Goal: Contribute content: Add original content to the website for others to see

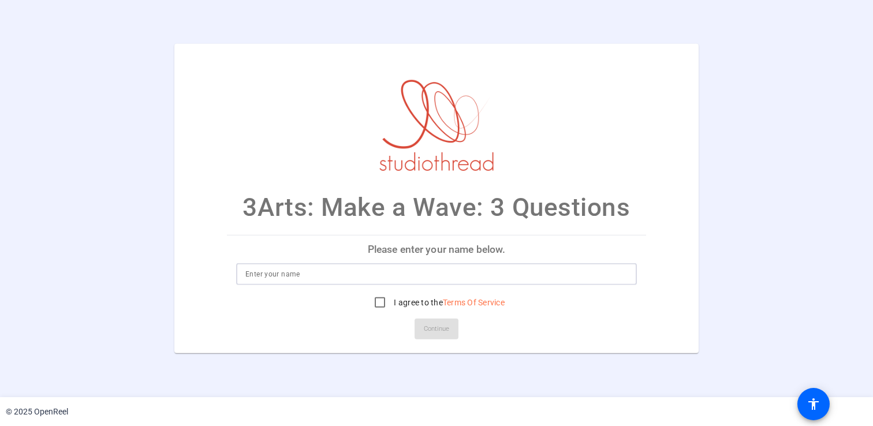
click at [331, 278] on input at bounding box center [436, 274] width 382 height 14
type input "Selva Zafiro Luna"
click at [379, 303] on input "I agree to the Terms Of Service" at bounding box center [379, 302] width 23 height 23
checkbox input "true"
click at [434, 323] on span "Continue" at bounding box center [436, 328] width 25 height 17
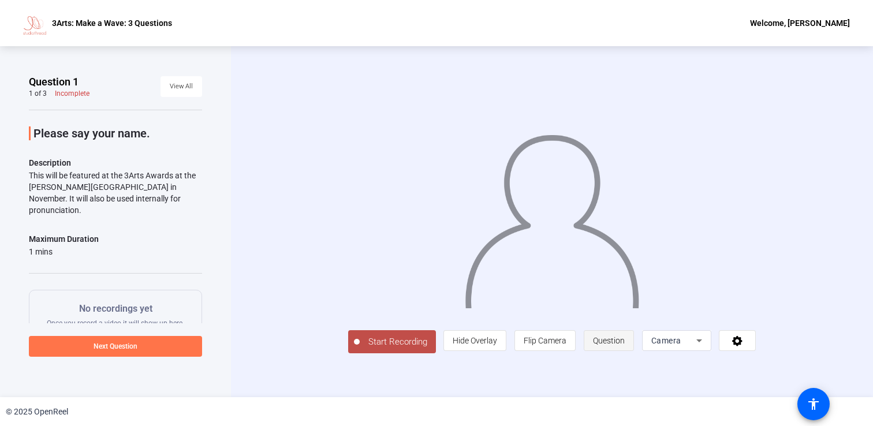
click at [598, 345] on span "Question" at bounding box center [609, 340] width 32 height 9
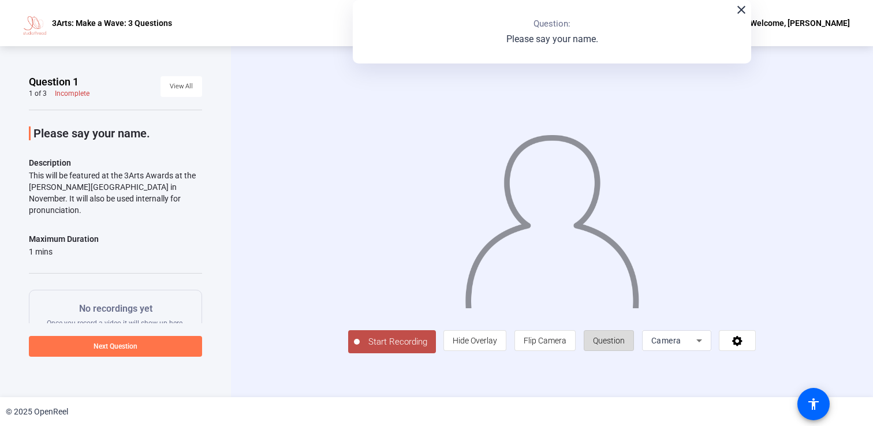
click at [606, 343] on span "Question" at bounding box center [609, 340] width 32 height 9
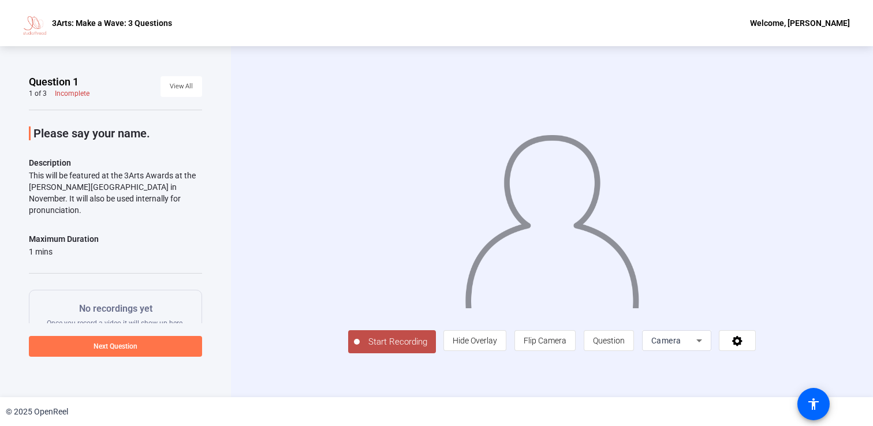
click at [411, 341] on span "Start Recording" at bounding box center [398, 341] width 76 height 13
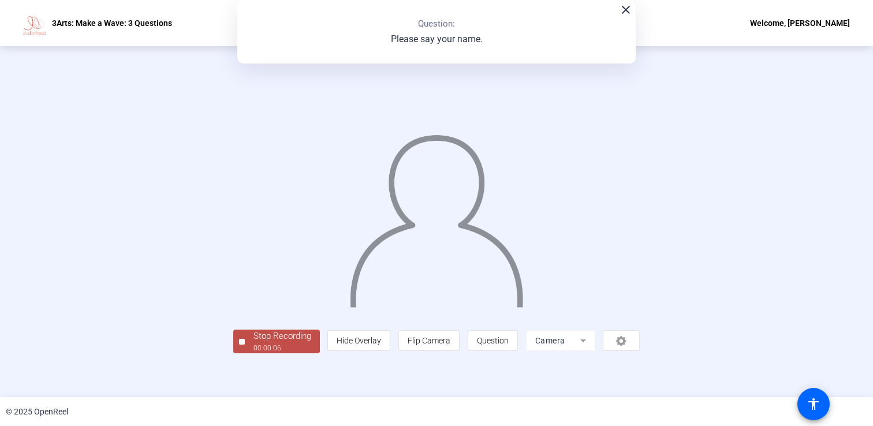
click at [282, 345] on div "00:00:06" at bounding box center [282, 348] width 58 height 10
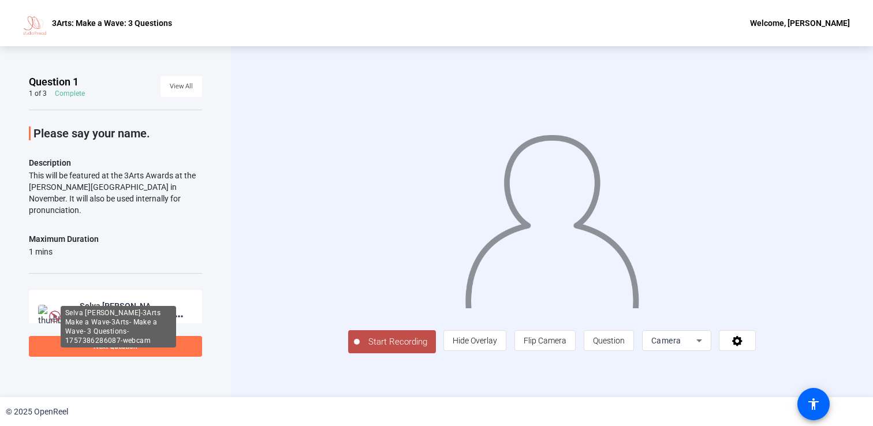
click at [92, 299] on div "Selva [PERSON_NAME]-3Arts Make a Wave-3Arts- Make a Wave- 3 Questions-175738628…" at bounding box center [118, 306] width 77 height 14
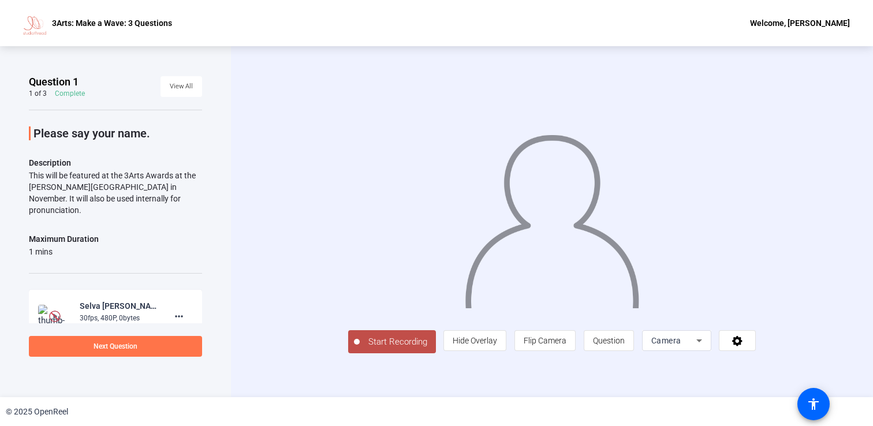
click at [150, 299] on div "Selva [PERSON_NAME]-3Arts Make a Wave-3Arts- Make a Wave- 3 Questions-175738628…" at bounding box center [118, 306] width 77 height 14
click at [179, 309] on mat-icon "more_horiz" at bounding box center [179, 316] width 14 height 14
click at [136, 304] on div at bounding box center [436, 213] width 873 height 426
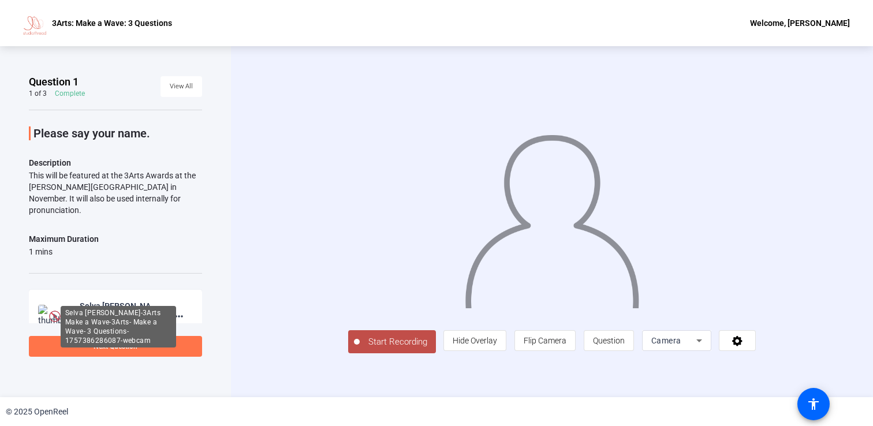
click at [144, 300] on div "Selva [PERSON_NAME]-3Arts Make a Wave-3Arts- Make a Wave- 3 Questions-175738628…" at bounding box center [118, 306] width 77 height 14
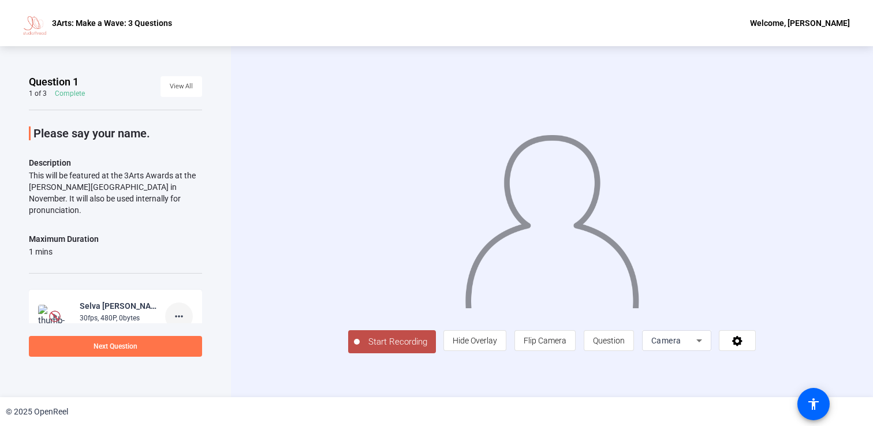
click at [190, 308] on span at bounding box center [179, 316] width 28 height 28
click at [193, 342] on span "Retake" at bounding box center [197, 343] width 46 height 14
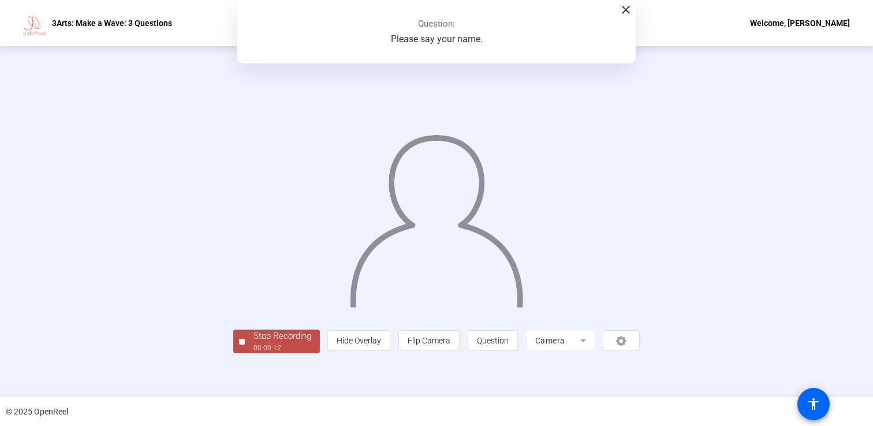
scroll to position [29, 0]
click at [621, 18] on div "close Question: Please say your name." at bounding box center [436, 31] width 398 height 63
click at [630, 13] on mat-icon "close" at bounding box center [626, 10] width 14 height 14
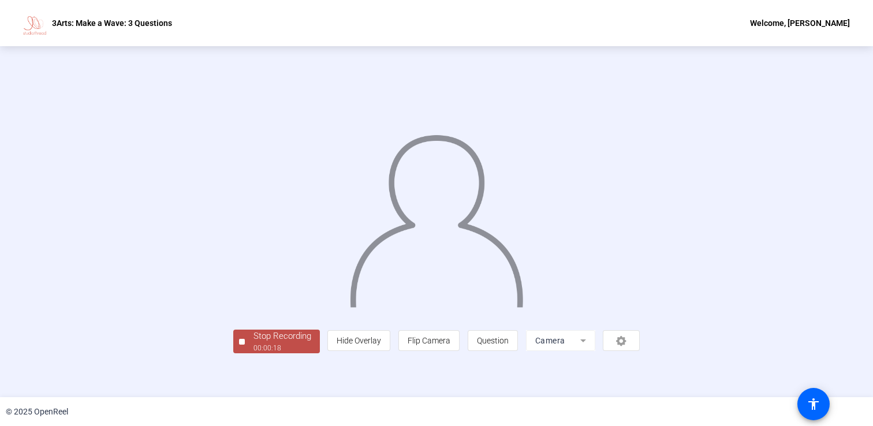
click at [253, 343] on div "Stop Recording" at bounding box center [282, 336] width 58 height 13
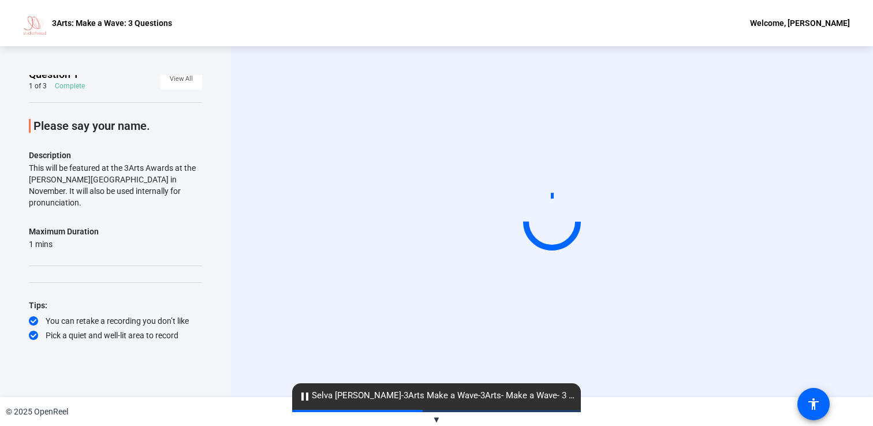
scroll to position [5, 0]
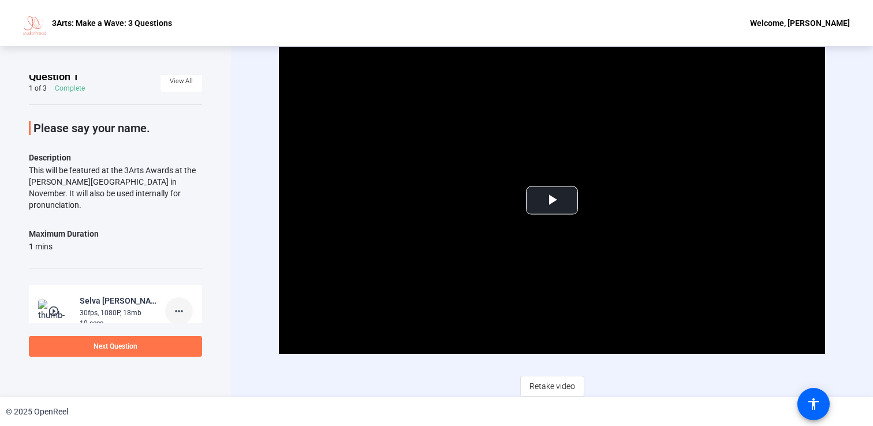
click at [178, 304] on mat-icon "more_horiz" at bounding box center [179, 311] width 14 height 14
click at [192, 319] on span "Delete clip" at bounding box center [197, 323] width 46 height 14
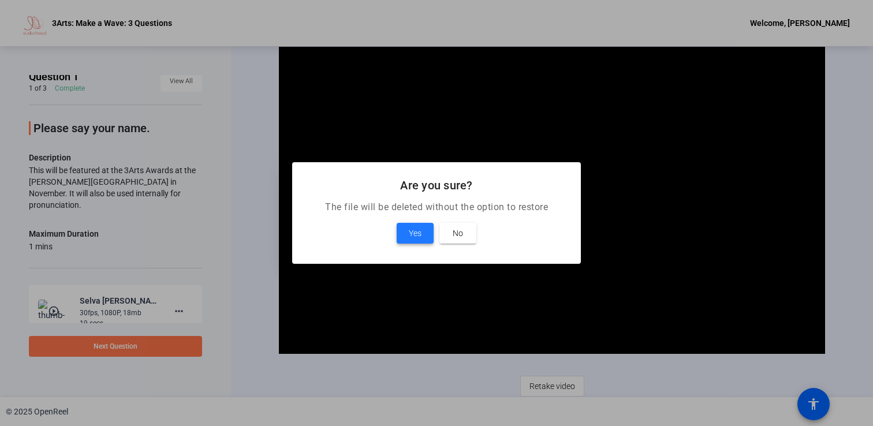
click at [410, 227] on span "Yes" at bounding box center [415, 233] width 13 height 14
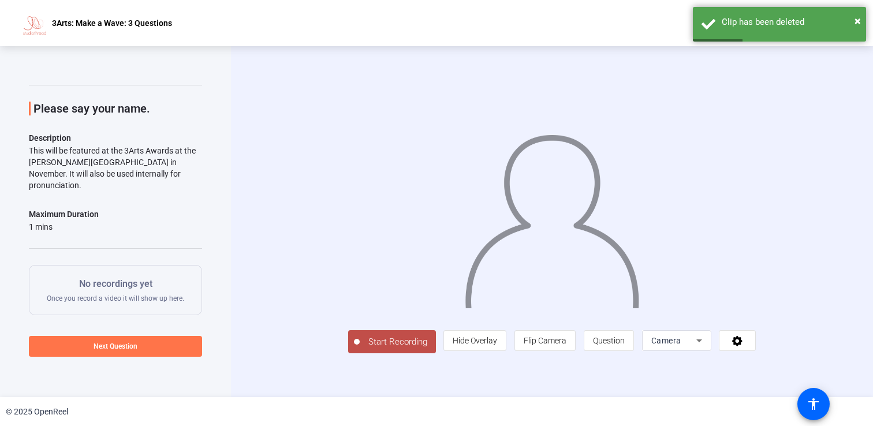
scroll to position [0, 0]
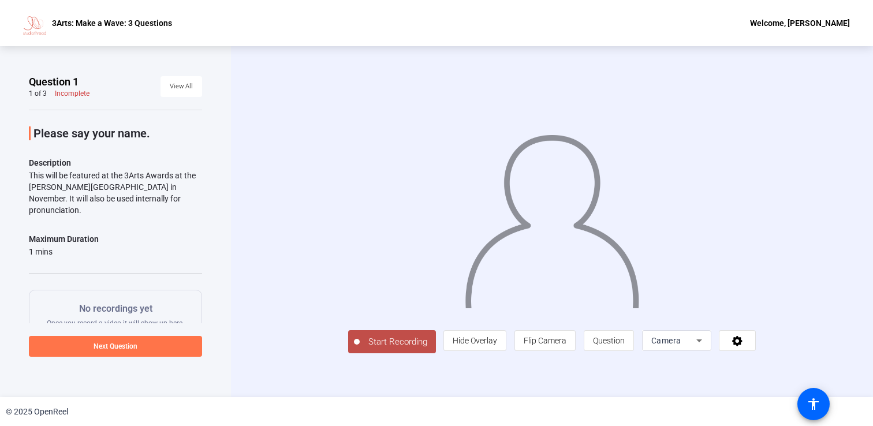
click at [360, 349] on span "Start Recording" at bounding box center [398, 341] width 76 height 13
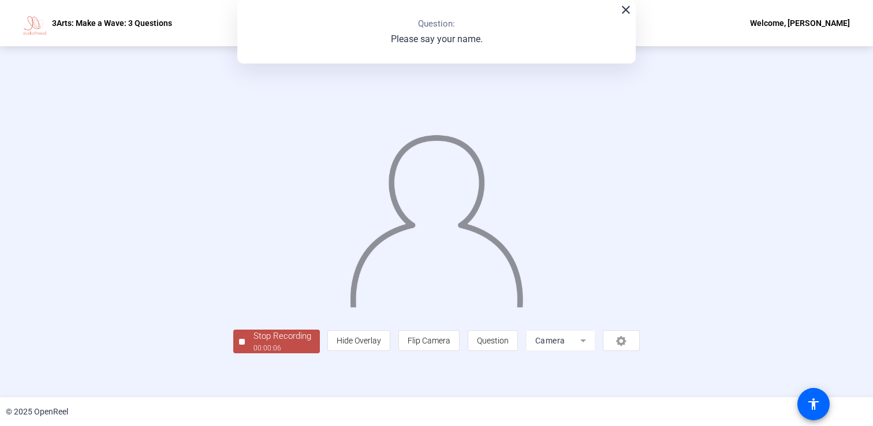
click at [165, 398] on div "© 2025 OpenReel" at bounding box center [436, 411] width 873 height 29
click at [253, 343] on div "Stop Recording" at bounding box center [282, 336] width 58 height 13
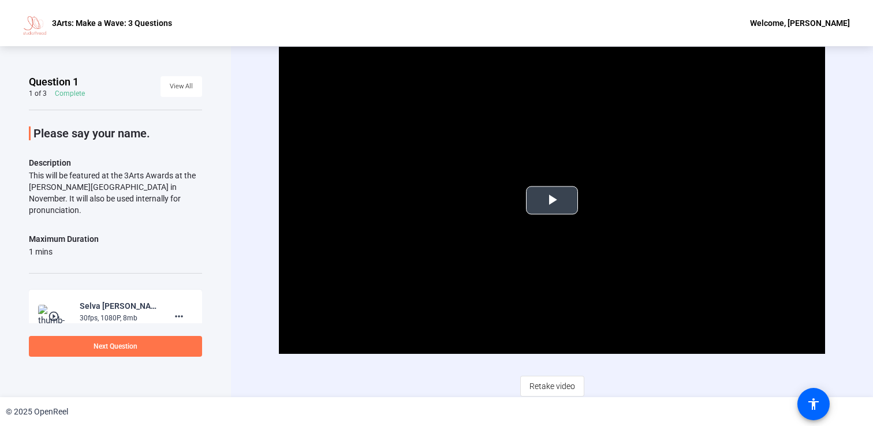
click at [552, 200] on span "Video Player" at bounding box center [552, 200] width 0 height 0
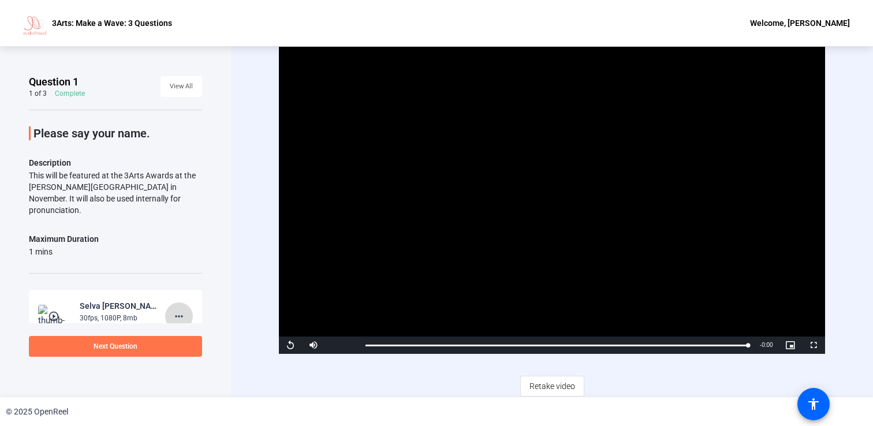
click at [176, 309] on mat-icon "more_horiz" at bounding box center [179, 316] width 14 height 14
click at [190, 340] on span "Retake" at bounding box center [197, 343] width 46 height 14
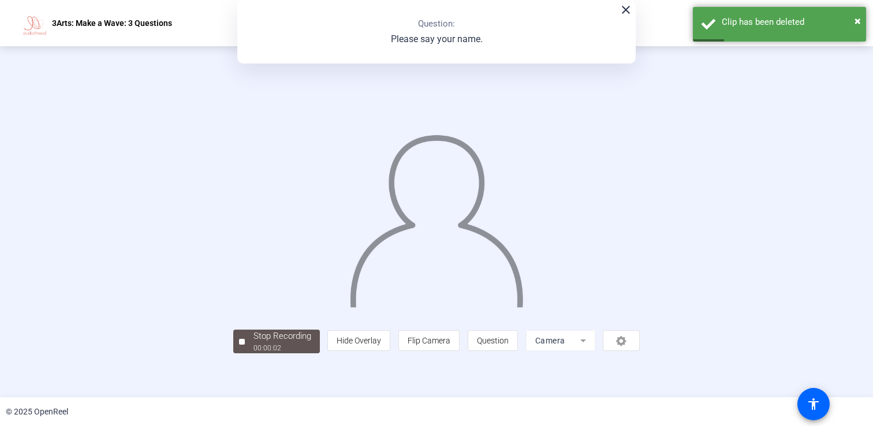
scroll to position [32, 0]
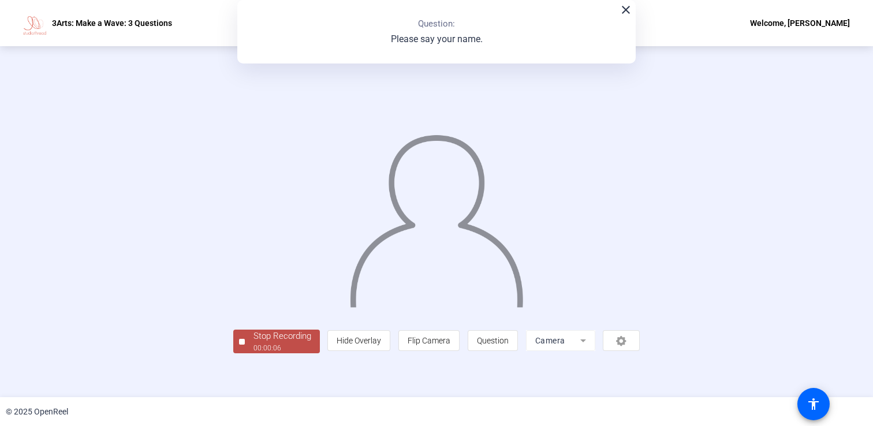
click at [253, 343] on div "Stop Recording" at bounding box center [282, 336] width 58 height 13
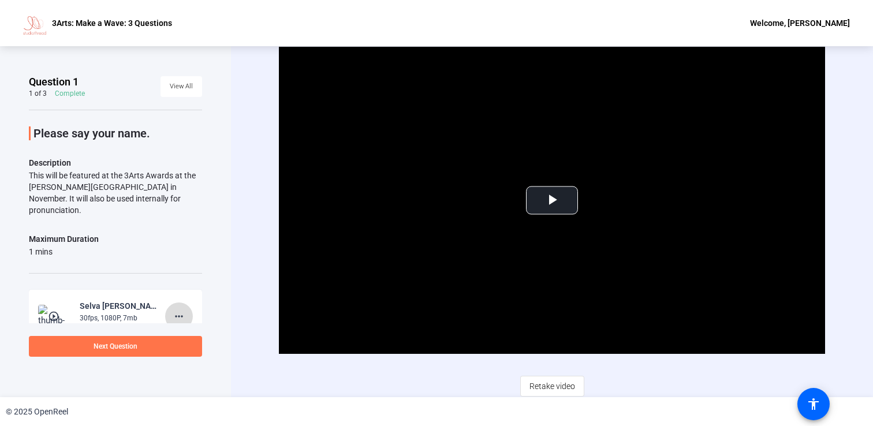
click at [176, 310] on mat-icon "more_horiz" at bounding box center [179, 316] width 14 height 14
click at [187, 332] on span "Delete clip" at bounding box center [197, 328] width 46 height 14
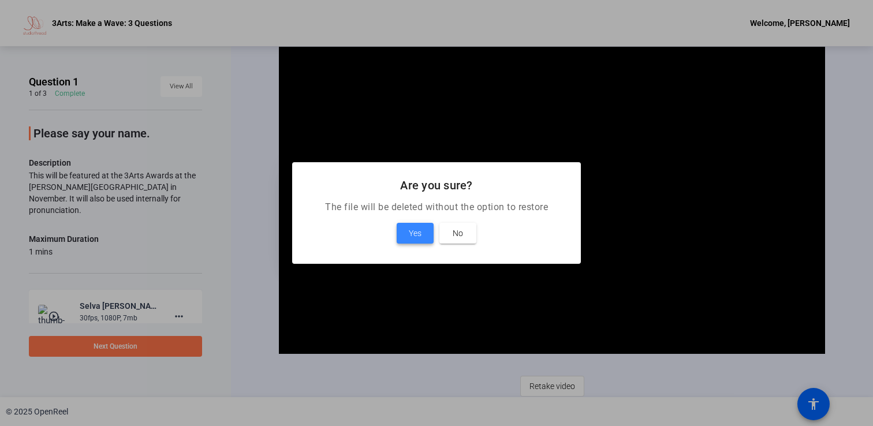
click at [417, 235] on span "Yes" at bounding box center [415, 233] width 13 height 14
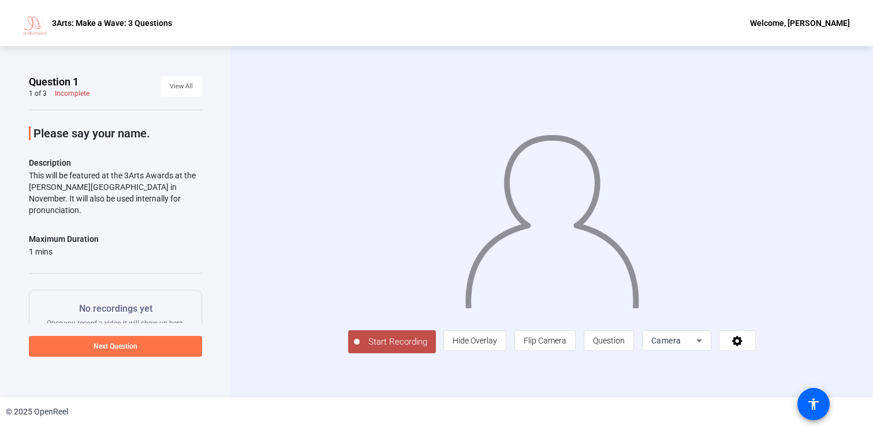
click at [360, 349] on span "Start Recording" at bounding box center [398, 341] width 76 height 13
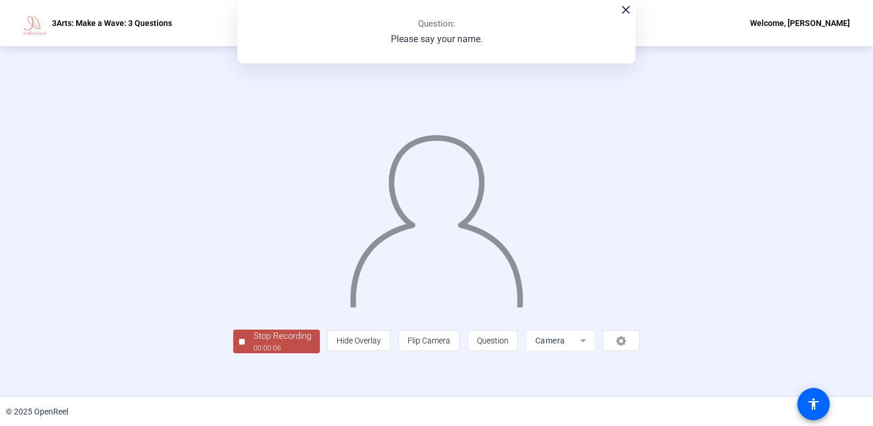
click at [253, 343] on div "Stop Recording" at bounding box center [282, 336] width 58 height 13
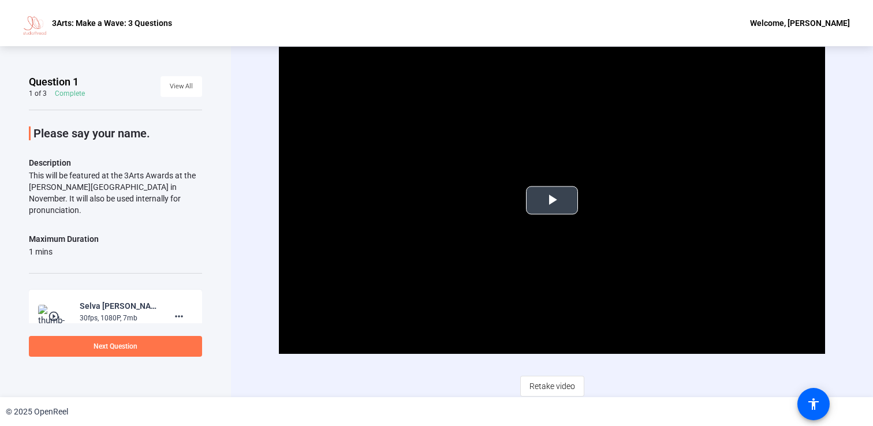
click at [552, 200] on span "Video Player" at bounding box center [552, 200] width 0 height 0
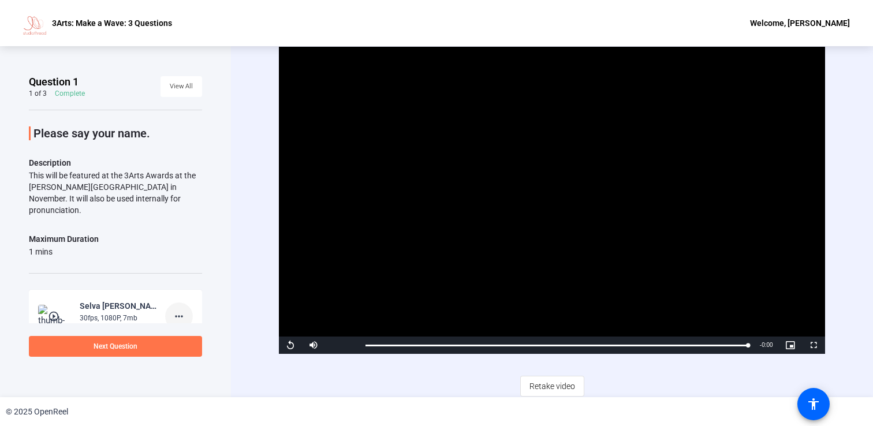
click at [183, 309] on mat-icon "more_horiz" at bounding box center [179, 316] width 14 height 14
click at [196, 329] on span "Delete clip" at bounding box center [197, 328] width 46 height 14
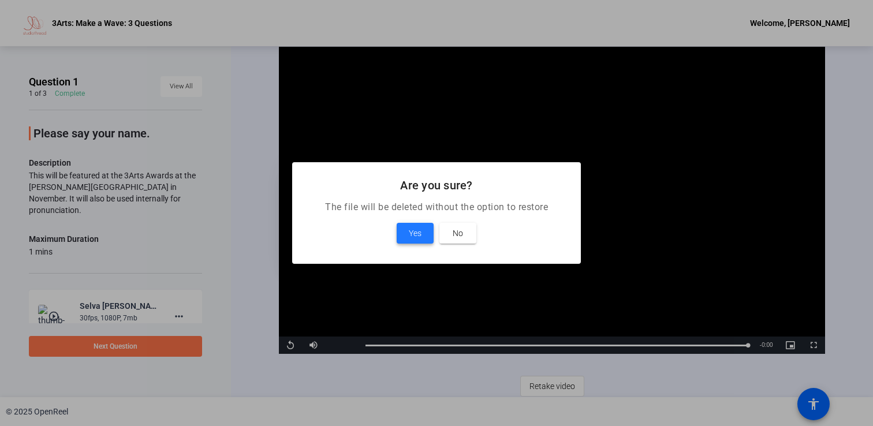
click at [415, 234] on span "Yes" at bounding box center [415, 233] width 13 height 14
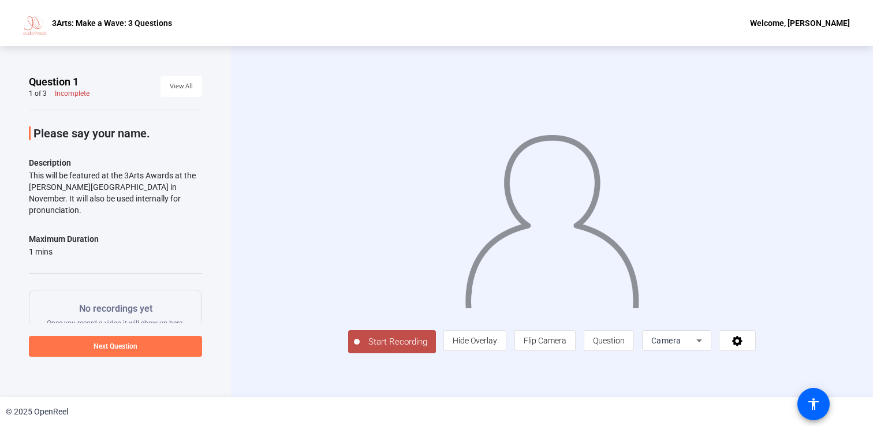
scroll to position [5, 0]
click at [360, 349] on span "Start Recording" at bounding box center [398, 341] width 76 height 13
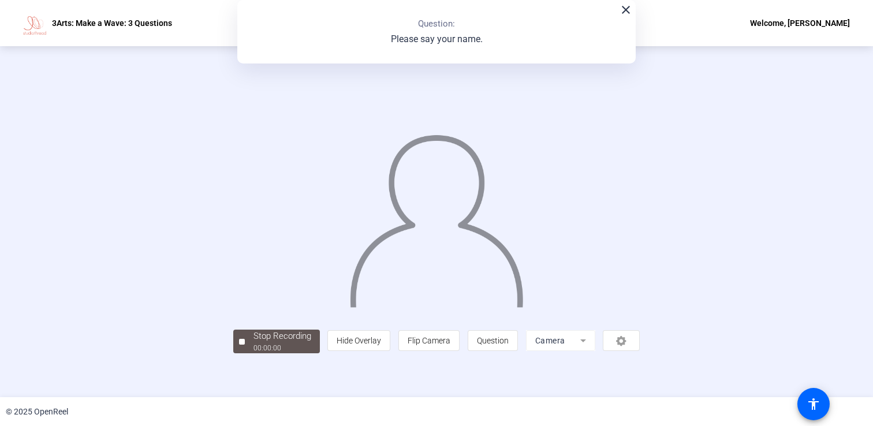
scroll to position [32, 0]
click at [253, 353] on div "00:00:07" at bounding box center [282, 348] width 58 height 10
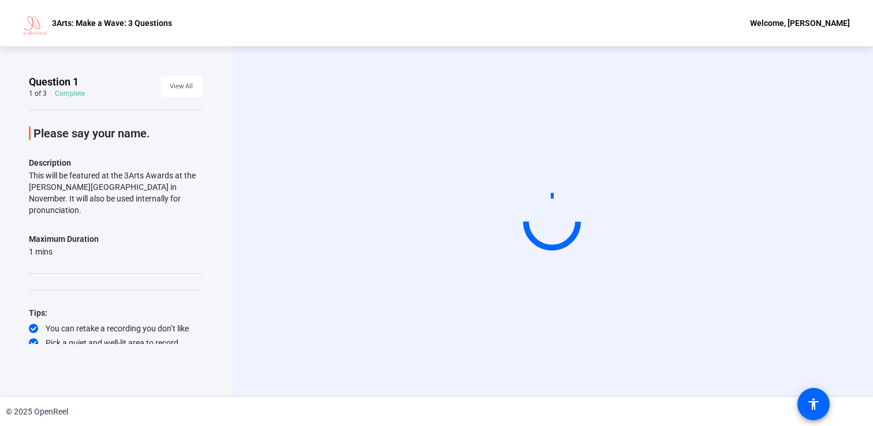
scroll to position [8, 0]
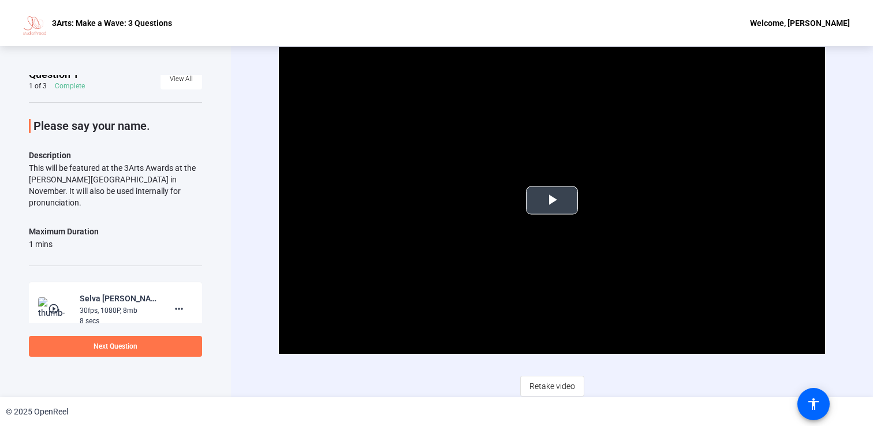
click at [552, 200] on span "Video Player" at bounding box center [552, 200] width 0 height 0
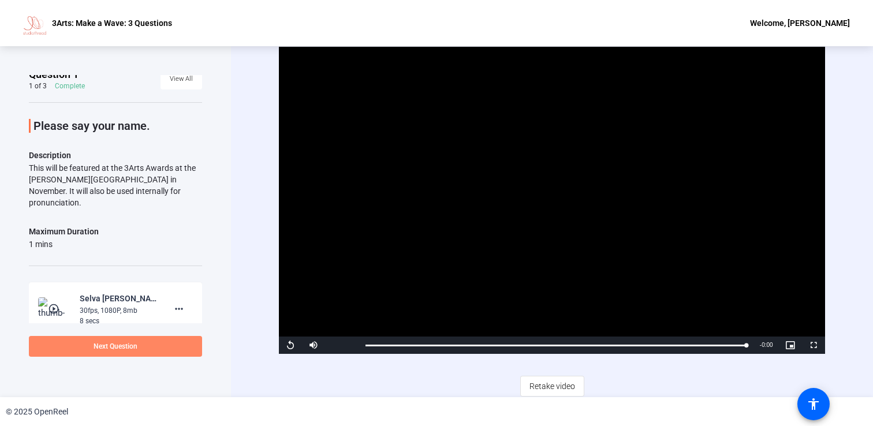
click at [156, 344] on span at bounding box center [115, 346] width 173 height 28
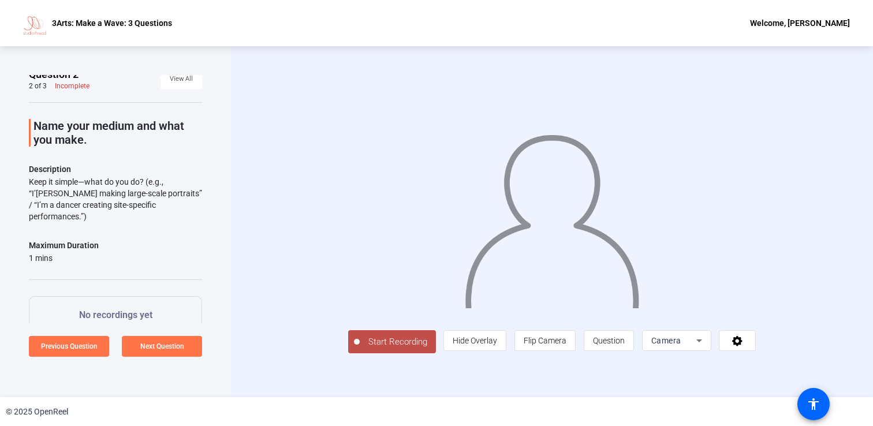
click at [360, 349] on span "Start Recording" at bounding box center [398, 341] width 76 height 13
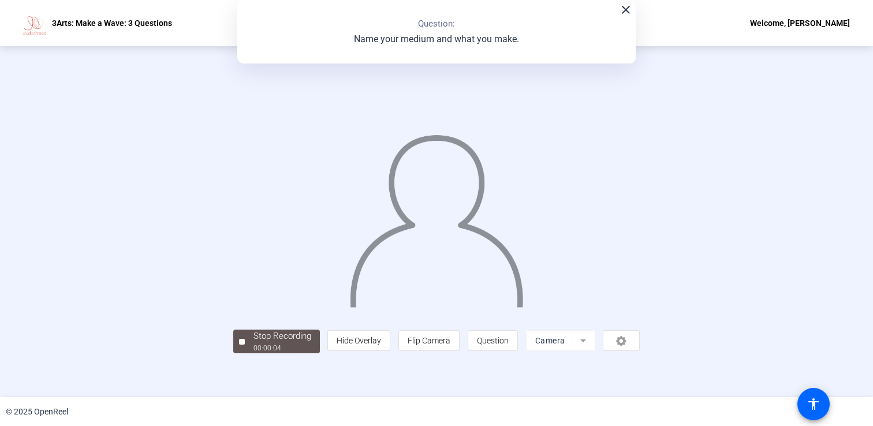
scroll to position [32, 0]
click at [253, 353] on div "00:00:13" at bounding box center [282, 348] width 58 height 10
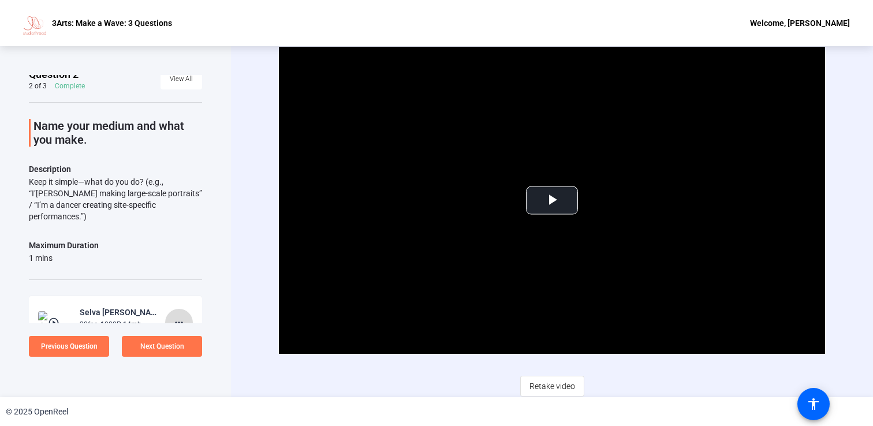
click at [182, 316] on mat-icon "more_horiz" at bounding box center [179, 323] width 14 height 14
click at [192, 332] on span "Delete clip" at bounding box center [197, 335] width 46 height 14
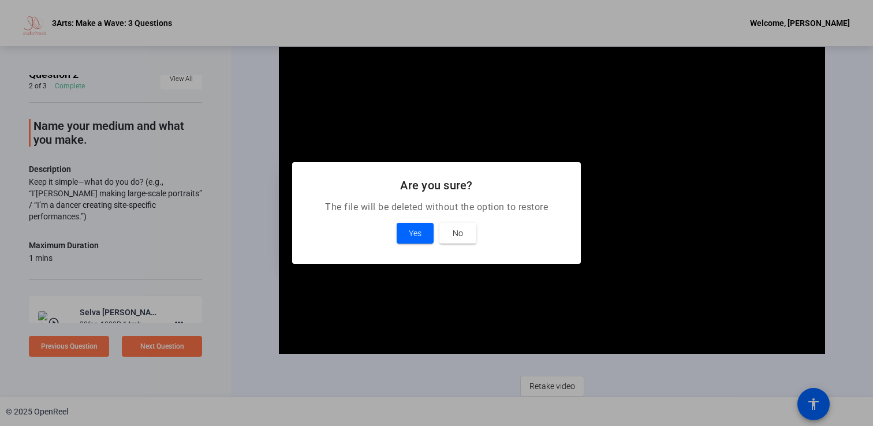
scroll to position [9, 0]
click at [414, 228] on span "Yes" at bounding box center [415, 233] width 13 height 14
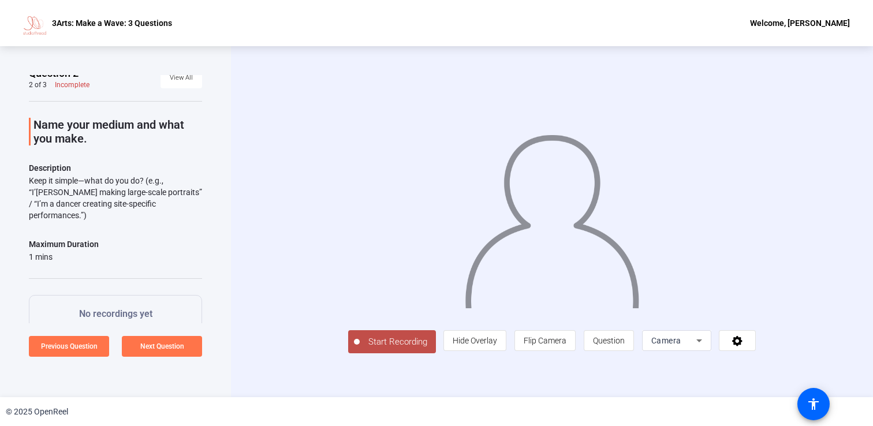
scroll to position [5, 0]
click at [360, 349] on span "Start Recording" at bounding box center [398, 341] width 76 height 13
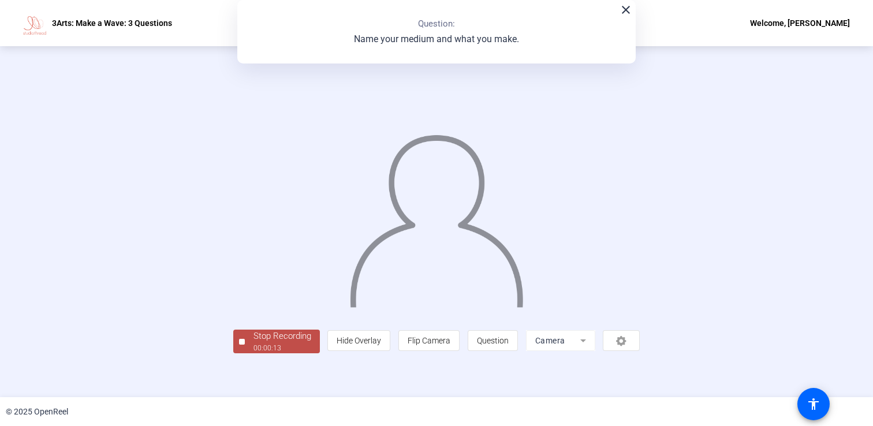
click at [233, 353] on div "Stop Recording 00:00:13 person Hide Overlay flip Flip Camera question_mark Ques…" at bounding box center [436, 340] width 407 height 25
click at [253, 343] on div "Stop Recording" at bounding box center [282, 336] width 58 height 13
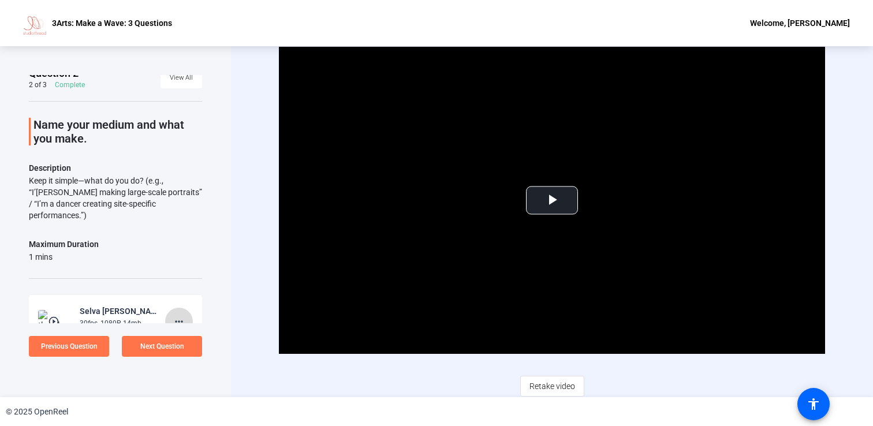
click at [182, 315] on mat-icon "more_horiz" at bounding box center [179, 322] width 14 height 14
click at [195, 335] on span "Delete clip" at bounding box center [197, 334] width 46 height 14
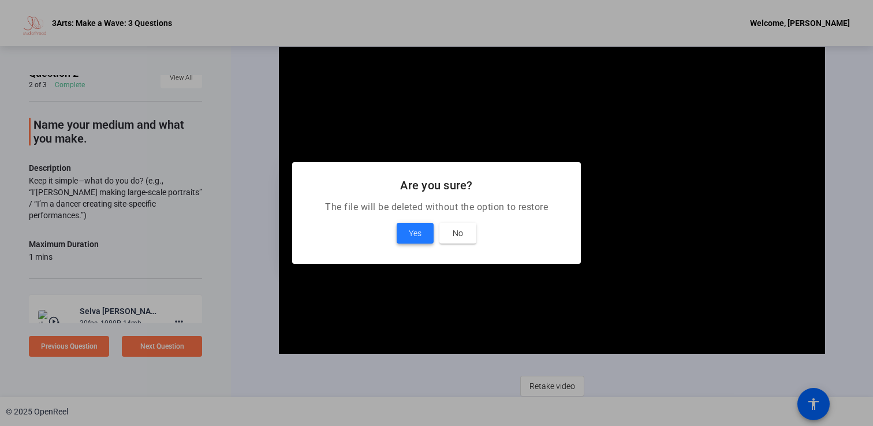
click at [409, 234] on span "Yes" at bounding box center [415, 233] width 13 height 14
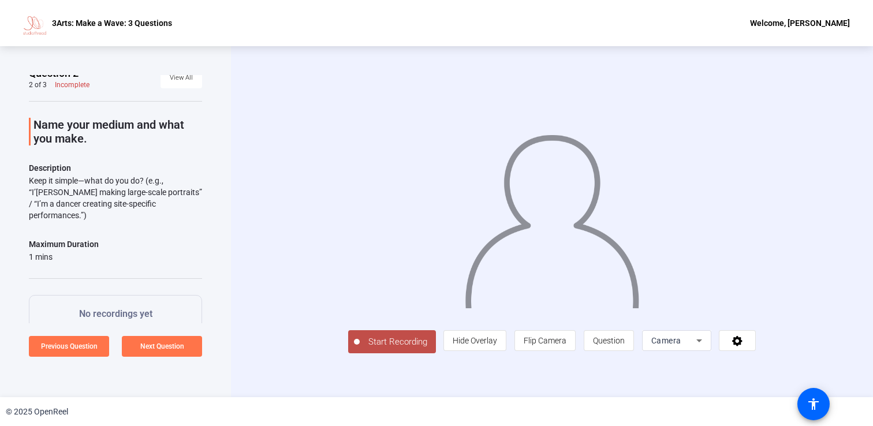
click at [360, 349] on span "Start Recording" at bounding box center [398, 341] width 76 height 13
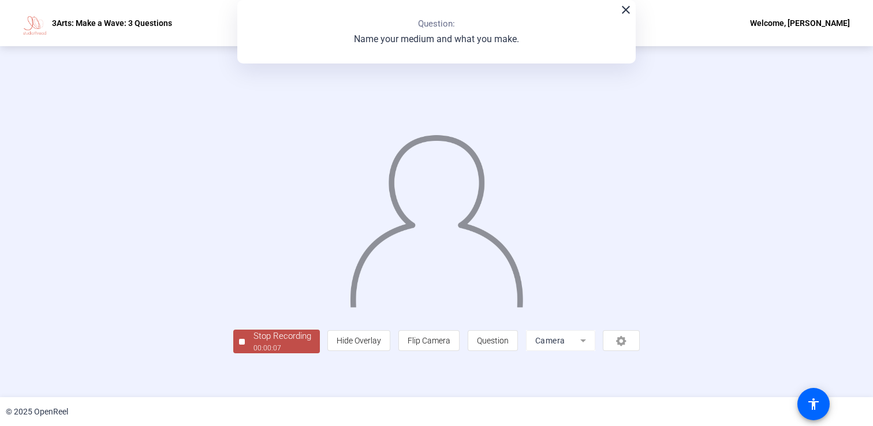
scroll to position [32, 0]
click at [253, 353] on div "00:00:08" at bounding box center [282, 348] width 58 height 10
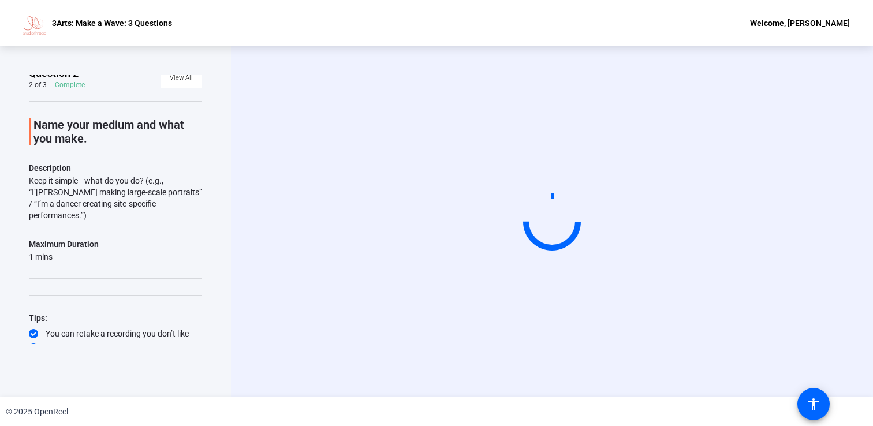
scroll to position [0, 0]
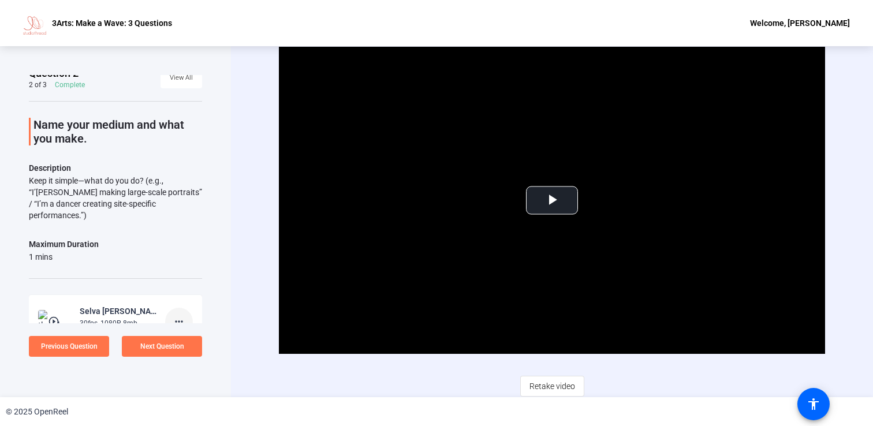
click at [184, 315] on mat-icon "more_horiz" at bounding box center [179, 322] width 14 height 14
click at [190, 336] on span "Delete clip" at bounding box center [197, 334] width 46 height 14
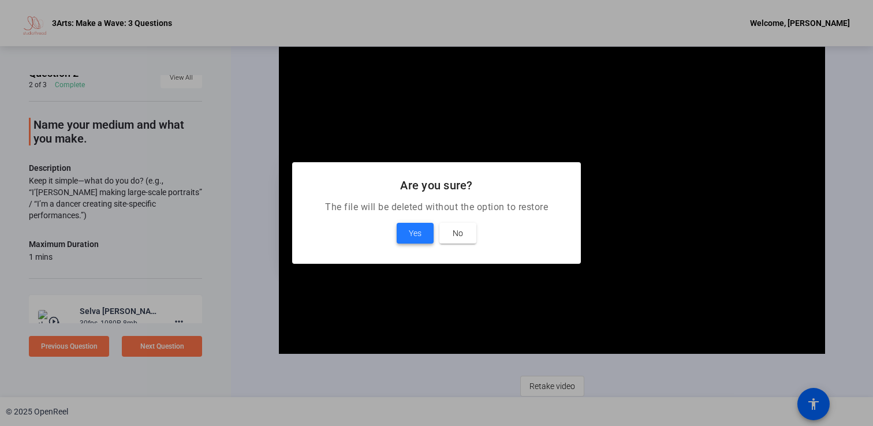
click at [413, 232] on span "Yes" at bounding box center [415, 233] width 13 height 14
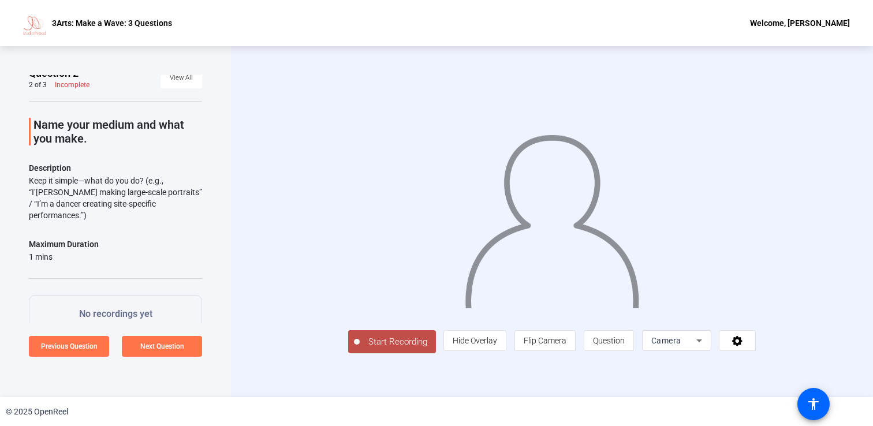
click at [360, 349] on span "Start Recording" at bounding box center [398, 341] width 76 height 13
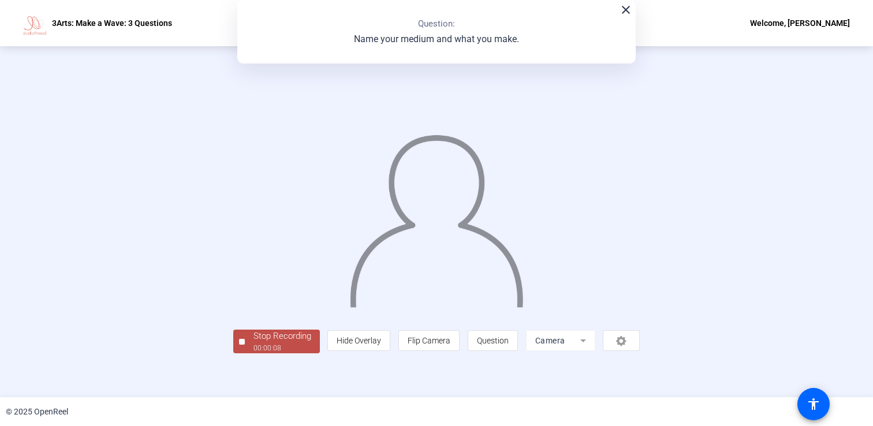
scroll to position [32, 0]
click at [253, 353] on div "00:00:09" at bounding box center [282, 348] width 58 height 10
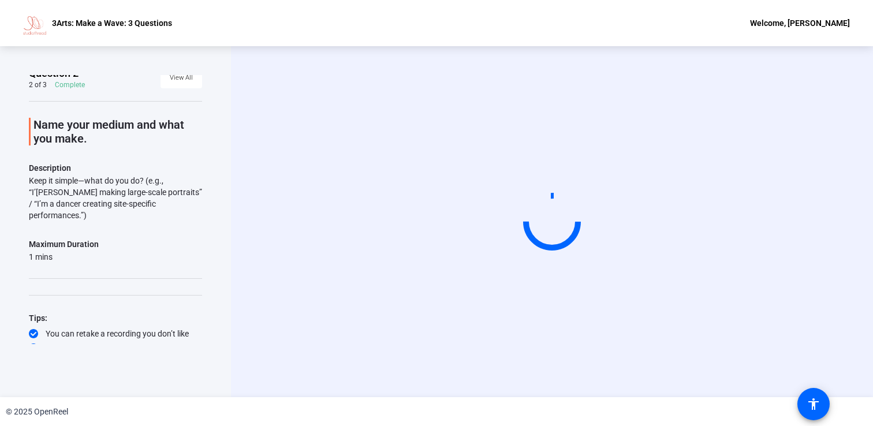
scroll to position [0, 0]
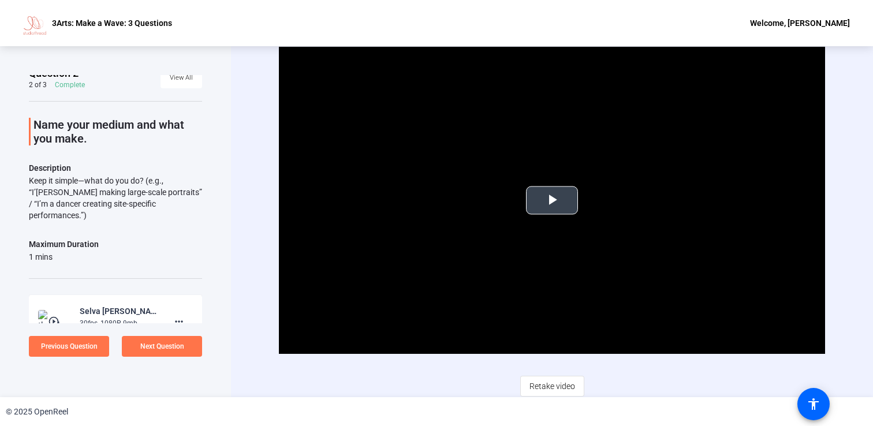
click at [552, 200] on span "Video Player" at bounding box center [552, 200] width 0 height 0
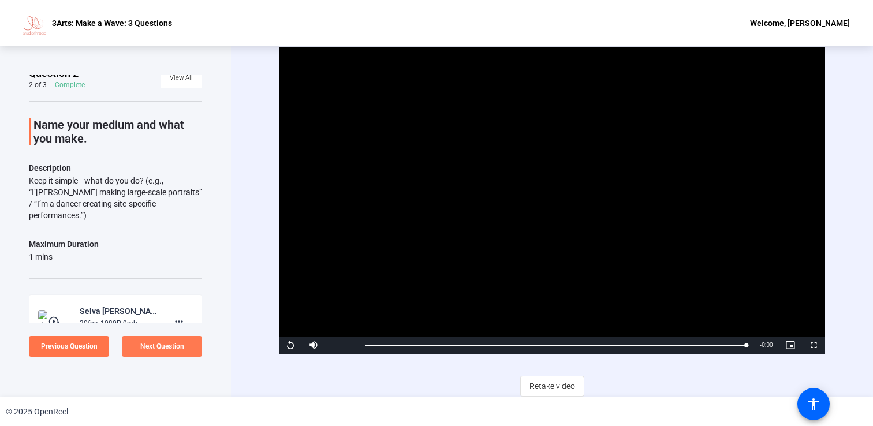
click at [166, 345] on span "Next Question" at bounding box center [162, 346] width 44 height 8
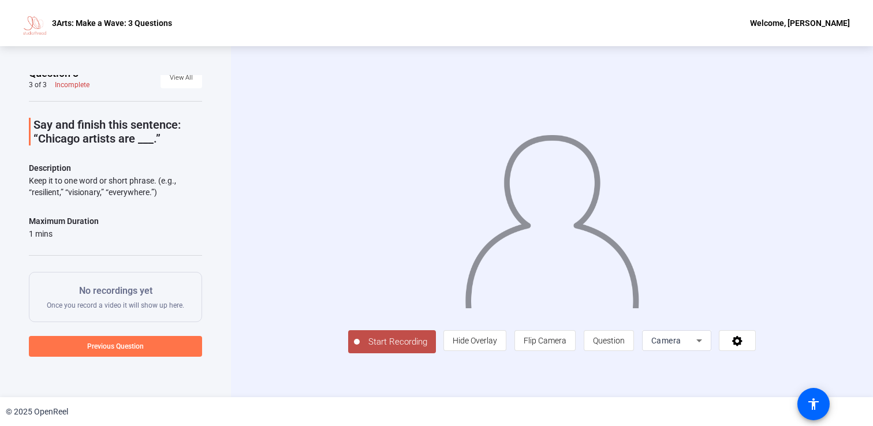
click at [360, 349] on span "Start Recording" at bounding box center [398, 341] width 76 height 13
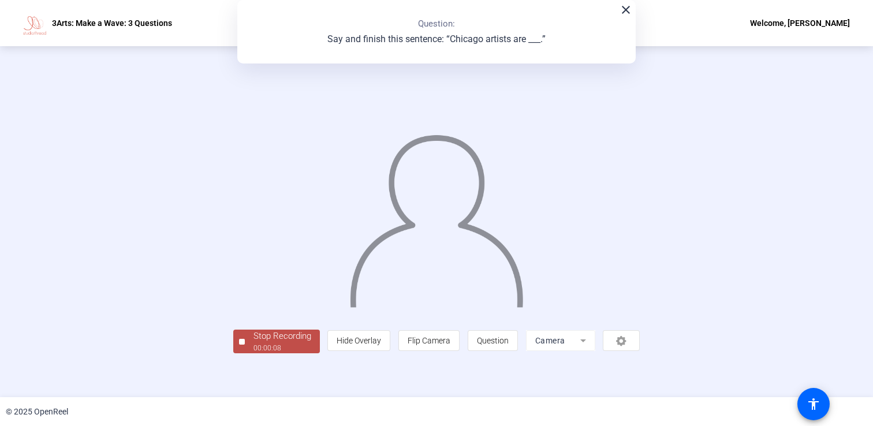
click at [179, 397] on div "© 2025 OpenReel" at bounding box center [436, 411] width 873 height 29
click at [253, 343] on div "Stop Recording" at bounding box center [282, 336] width 58 height 13
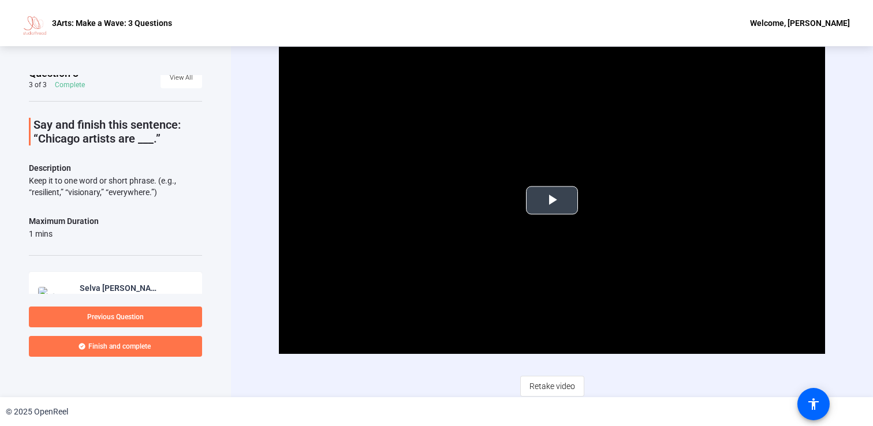
click at [552, 200] on span "Video Player" at bounding box center [552, 200] width 0 height 0
click at [175, 343] on span at bounding box center [115, 346] width 173 height 28
